Goal: Task Accomplishment & Management: Use online tool/utility

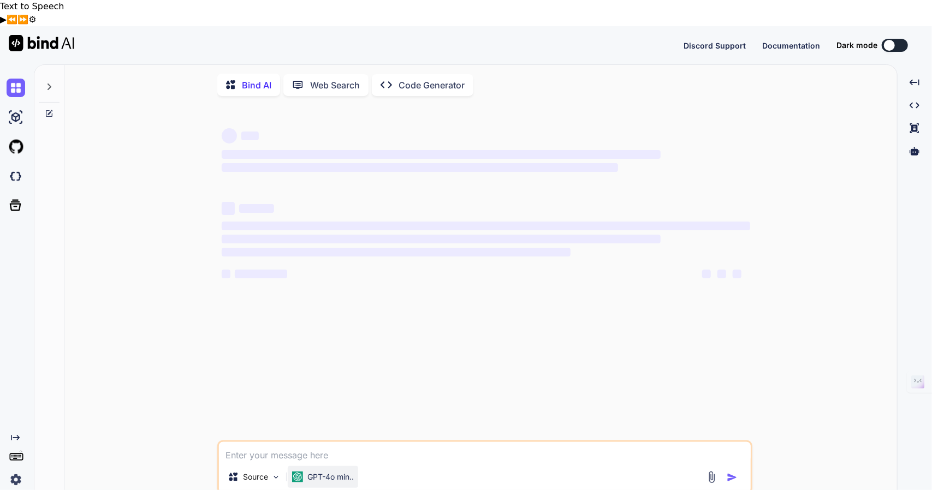
click at [338, 472] on p "GPT-4o min.." at bounding box center [330, 477] width 46 height 11
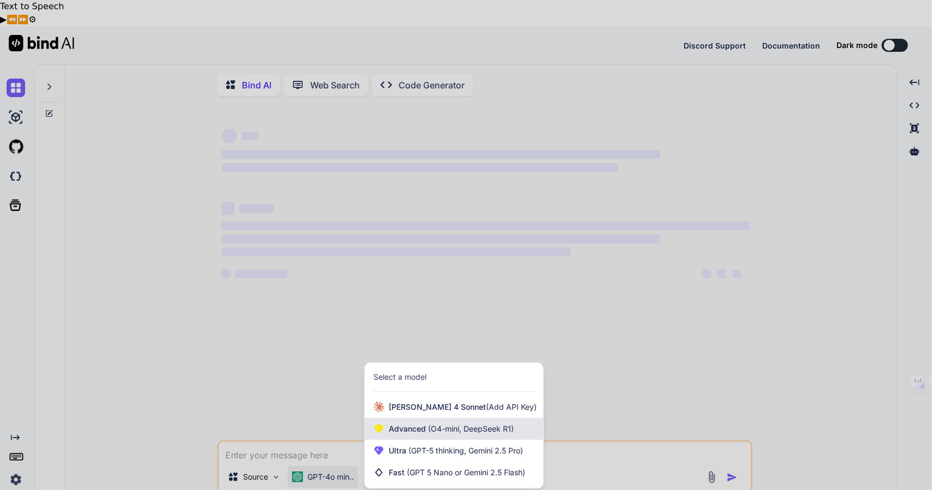
click at [446, 424] on span "(O4-mini, DeepSeek R1)" at bounding box center [470, 428] width 88 height 9
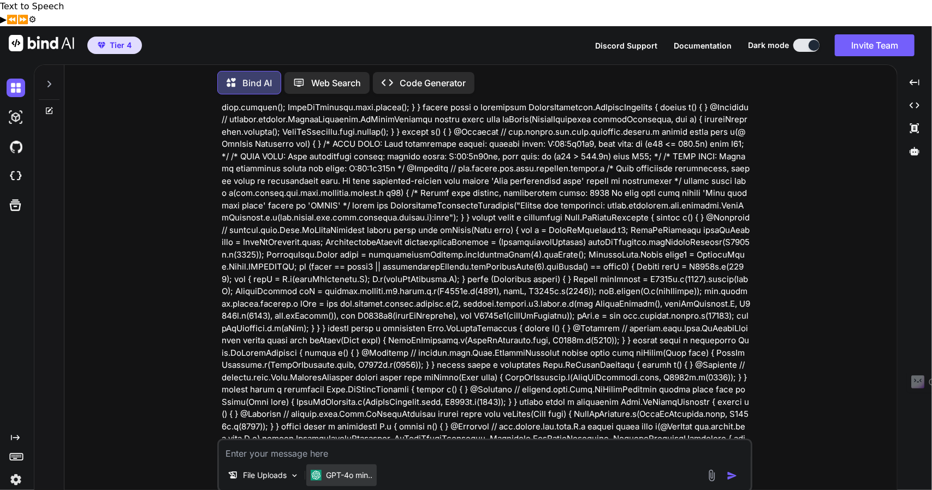
scroll to position [2628, 0]
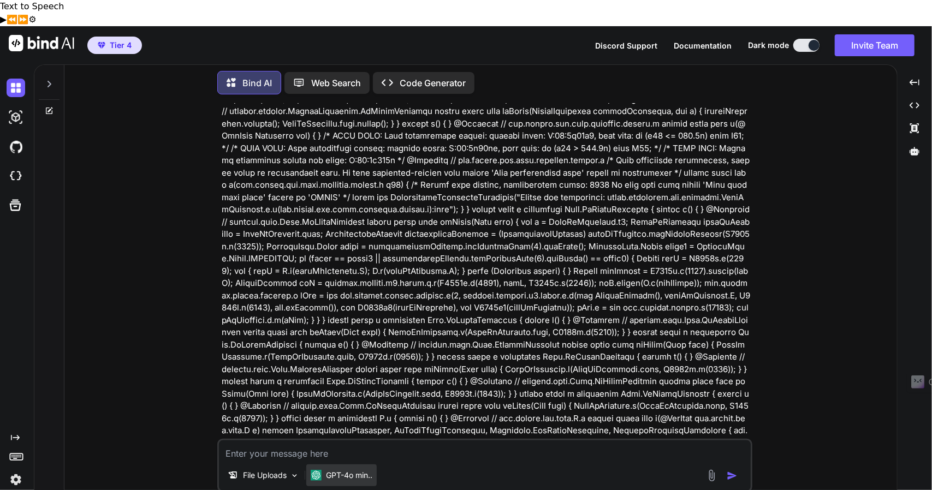
click at [362, 470] on p "GPT-4o min.." at bounding box center [349, 475] width 46 height 11
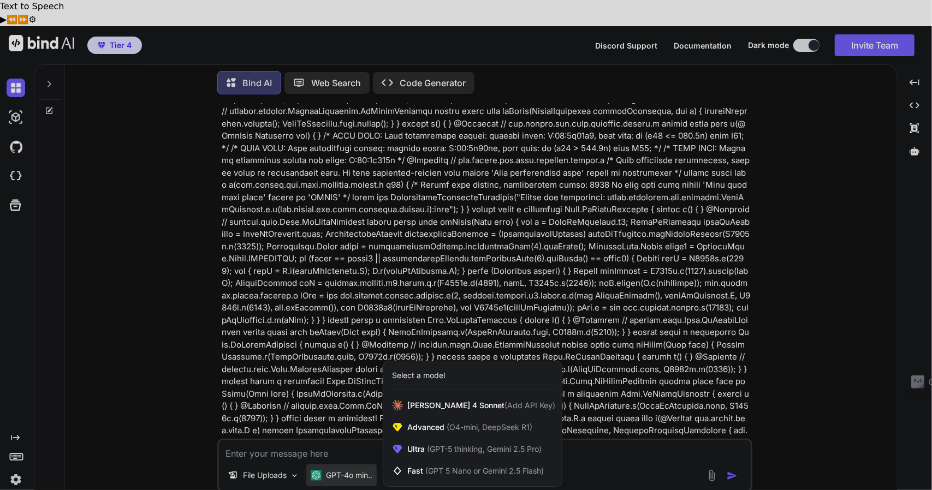
click at [54, 59] on div at bounding box center [466, 245] width 932 height 490
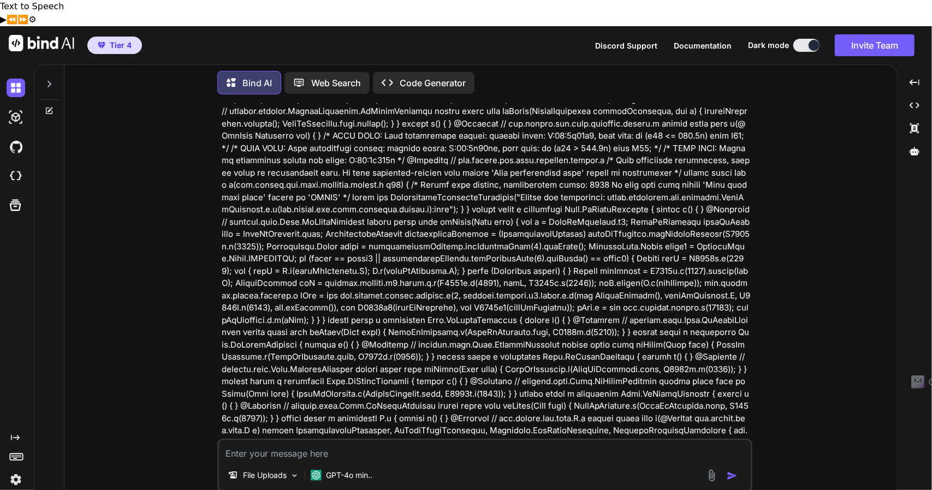
click at [48, 80] on icon at bounding box center [49, 84] width 9 height 9
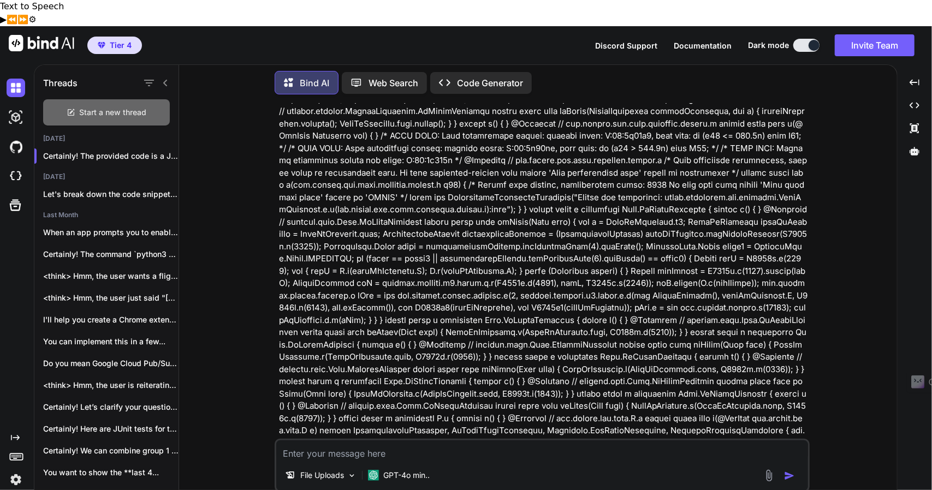
click at [99, 107] on span "Start a new thread" at bounding box center [113, 112] width 67 height 11
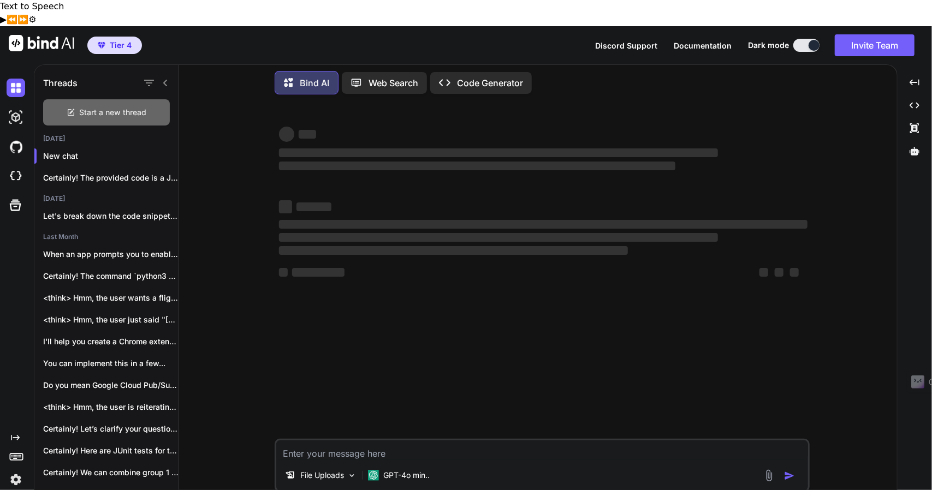
scroll to position [0, 0]
click at [415, 464] on div "GPT-4o min.." at bounding box center [398, 475] width 70 height 22
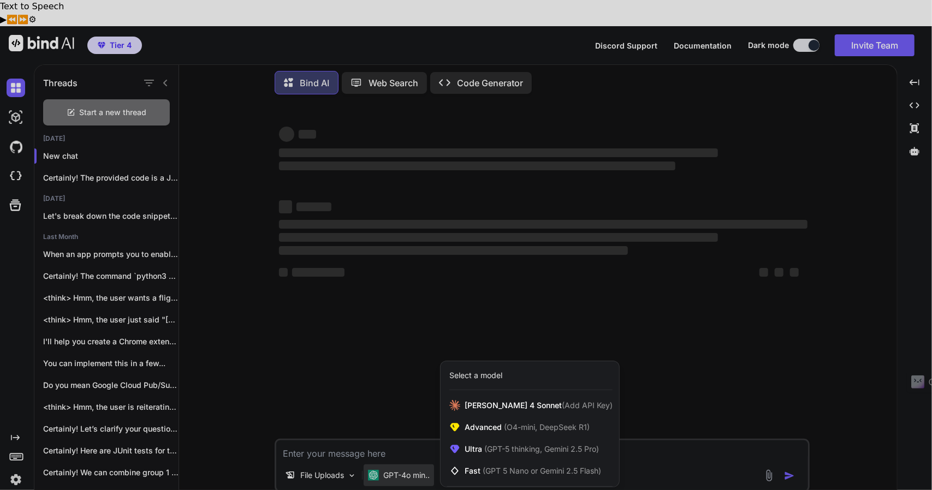
type textarea "x"
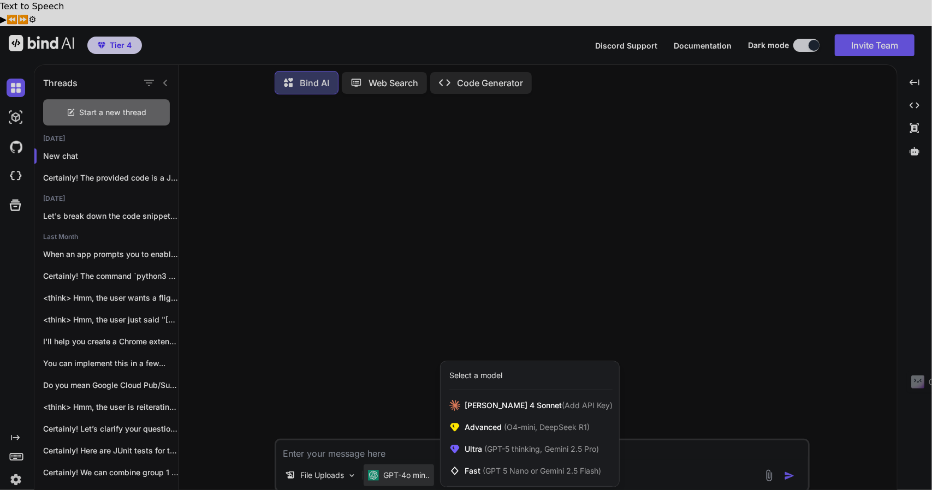
click at [613, 326] on div at bounding box center [466, 245] width 932 height 490
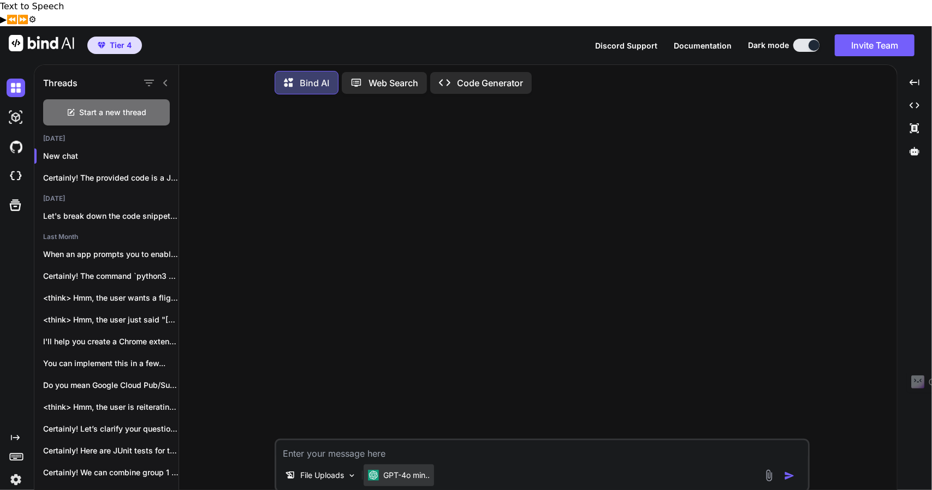
click at [400, 470] on p "GPT-4o min.." at bounding box center [406, 475] width 46 height 11
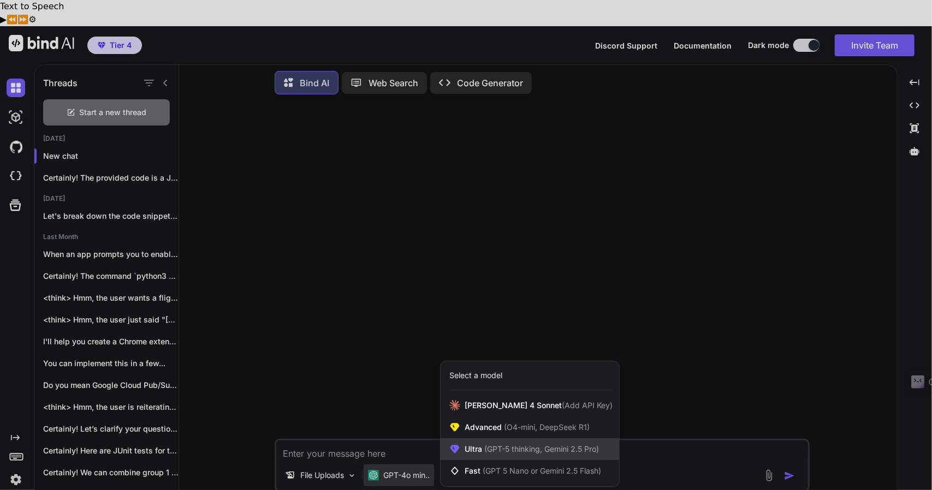
click at [521, 444] on span "(GPT-5 thinking, Gemini 2.5 Pro)" at bounding box center [540, 448] width 117 height 9
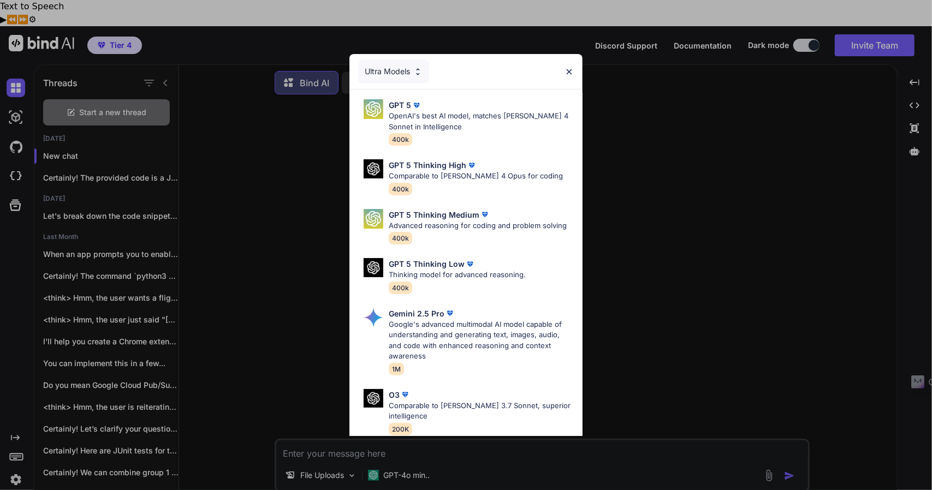
click at [383, 447] on div "Ultra Models GPT 5 OpenAI's best AI model, matches Claude 4 Sonnet in Intellige…" at bounding box center [466, 245] width 932 height 490
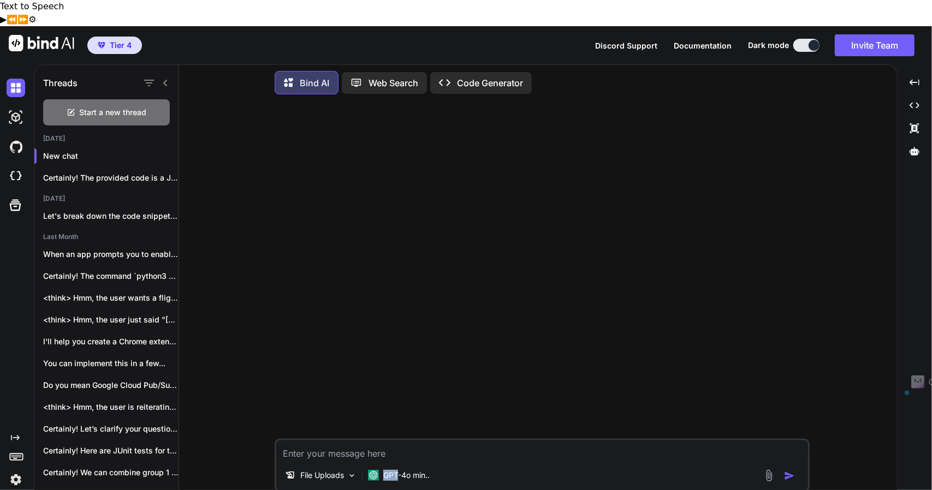
click at [383, 470] on div "GPT-4o min.." at bounding box center [399, 475] width 62 height 11
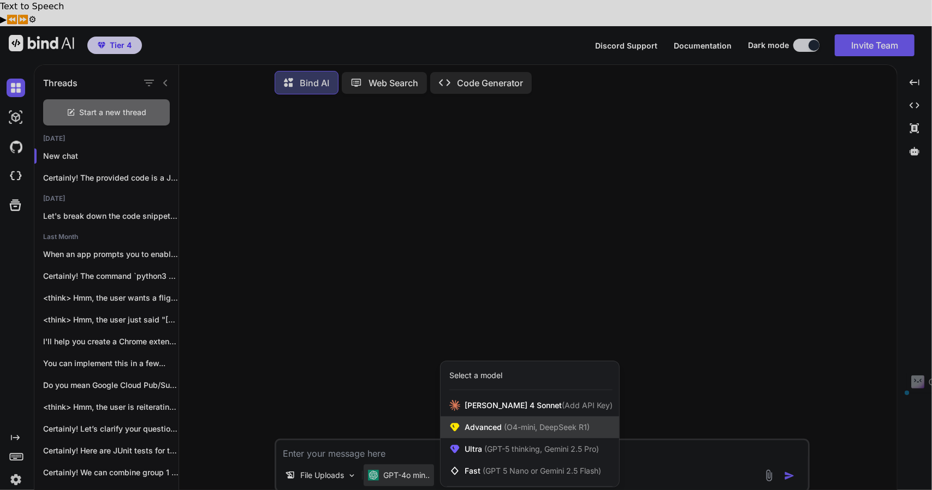
click at [492, 422] on span "Advanced (O4-mini, DeepSeek R1)" at bounding box center [526, 427] width 125 height 11
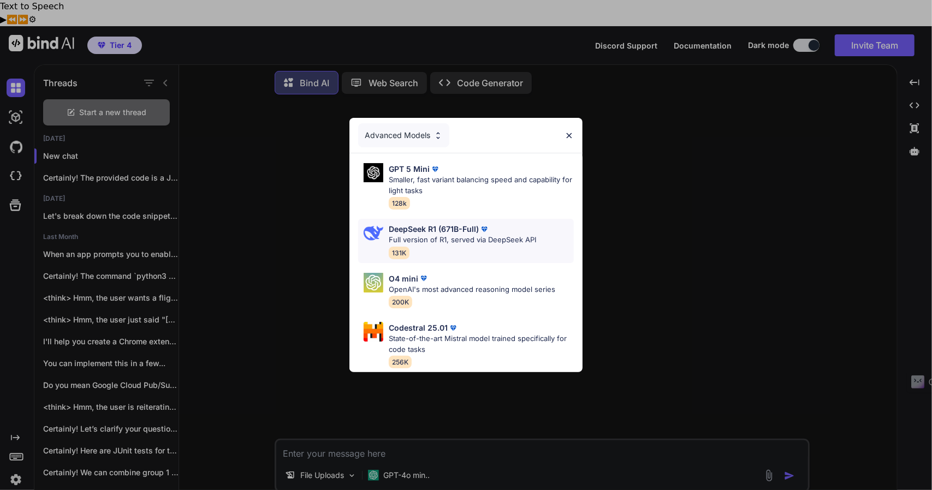
click at [440, 229] on p "DeepSeek R1 (671B-Full)" at bounding box center [434, 228] width 90 height 11
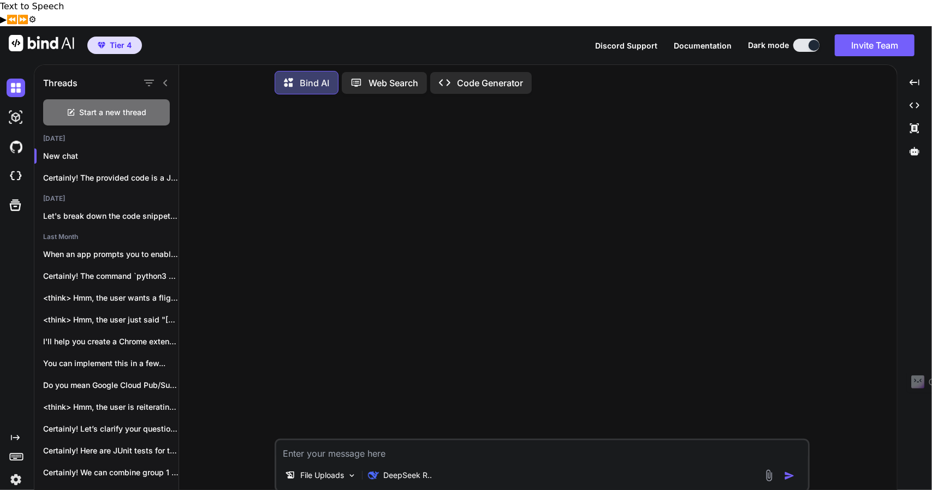
click at [397, 440] on textarea at bounding box center [542, 450] width 532 height 20
type textarea "Hi"
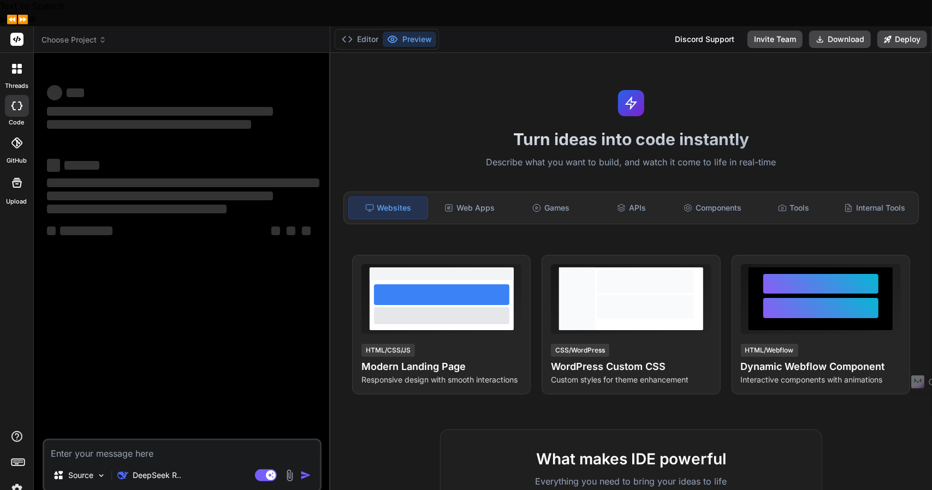
click at [124, 440] on textarea at bounding box center [182, 450] width 276 height 20
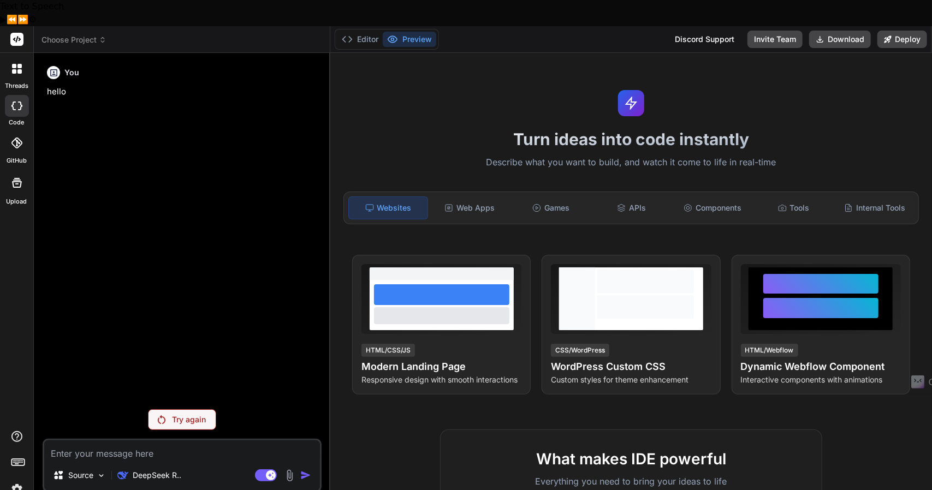
type textarea "x"
